Goal: Information Seeking & Learning: Compare options

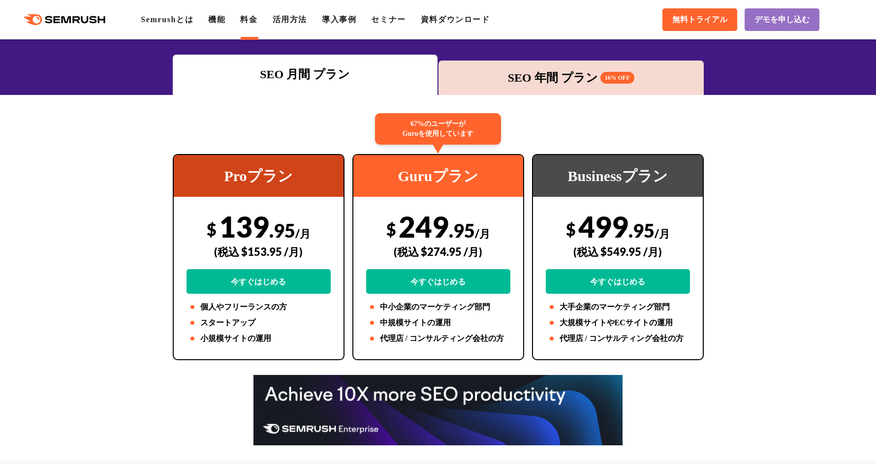
click at [305, 169] on div "Proプラン" at bounding box center [259, 176] width 170 height 42
click at [500, 187] on div "Guruプラン" at bounding box center [438, 176] width 170 height 42
click at [573, 183] on div "Businessプラン" at bounding box center [618, 176] width 170 height 42
click at [554, 90] on div "SEO 年間 プラン 16% OFF" at bounding box center [571, 78] width 265 height 34
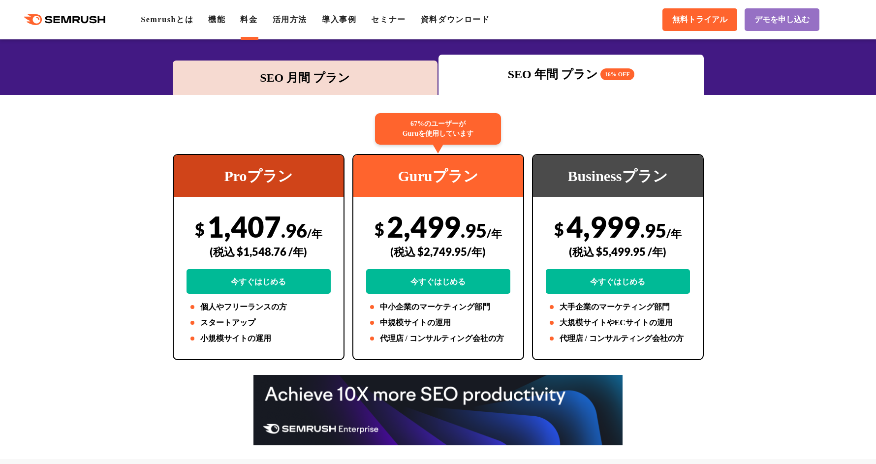
click at [383, 88] on div "SEO 月間 プラン" at bounding box center [305, 78] width 265 height 34
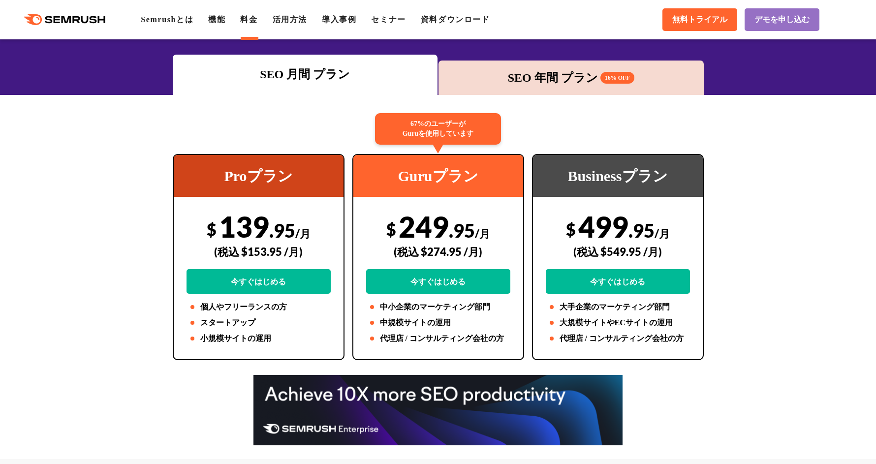
click at [539, 92] on div "SEO 年間 プラン 16% OFF" at bounding box center [571, 78] width 265 height 34
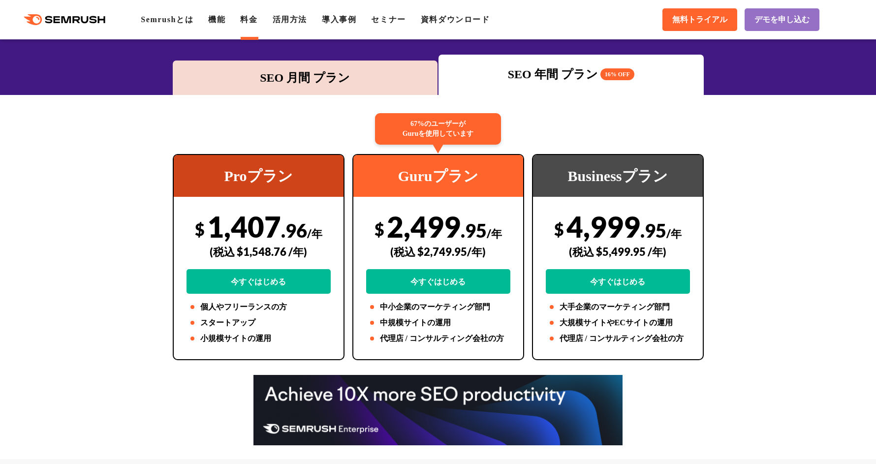
click at [377, 87] on div "SEO 月間 プラン" at bounding box center [305, 78] width 265 height 34
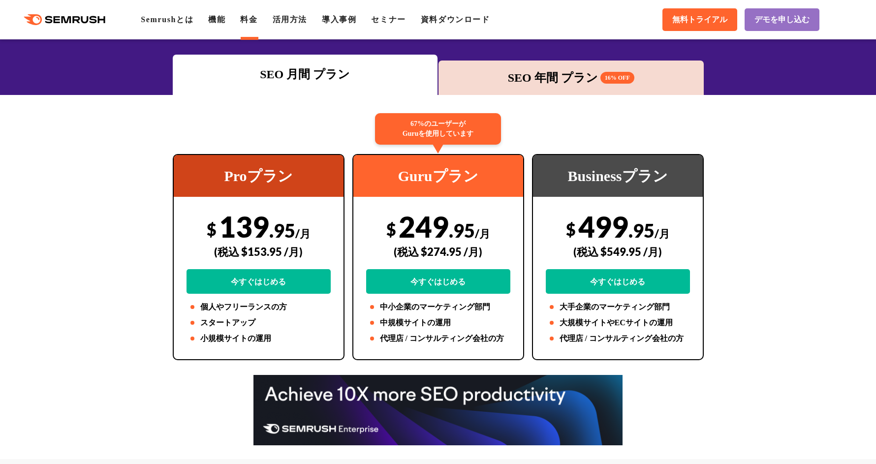
click at [506, 91] on div "SEO 年間 プラン 16% OFF" at bounding box center [571, 78] width 265 height 34
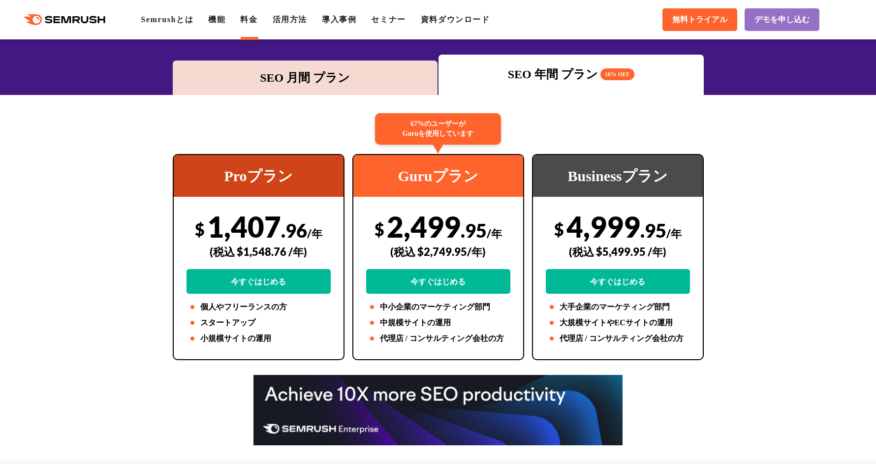
click at [352, 83] on div "SEO 月間 プラン" at bounding box center [305, 78] width 255 height 18
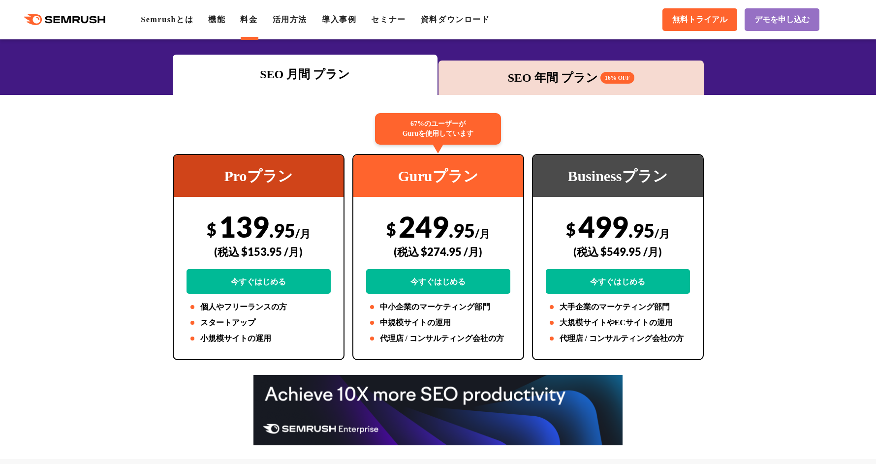
click at [550, 72] on div "SEO 年間 プラン 16% OFF" at bounding box center [570, 78] width 255 height 18
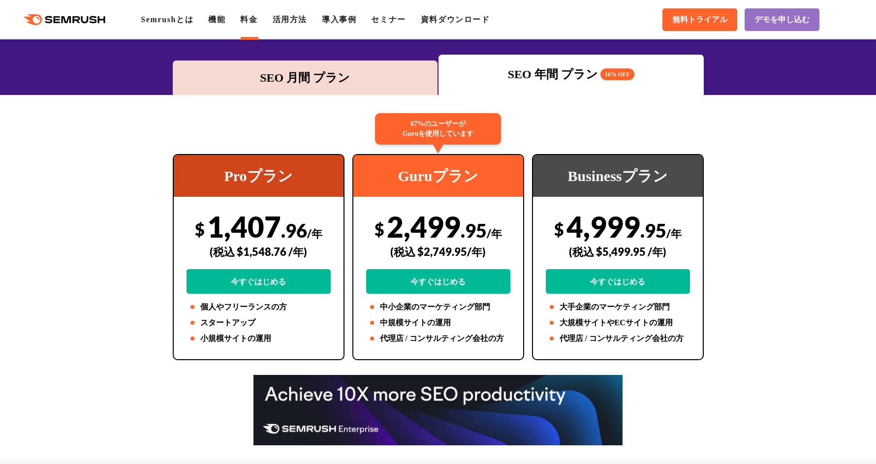
click at [392, 92] on div "SEO 月間 プラン" at bounding box center [305, 78] width 265 height 34
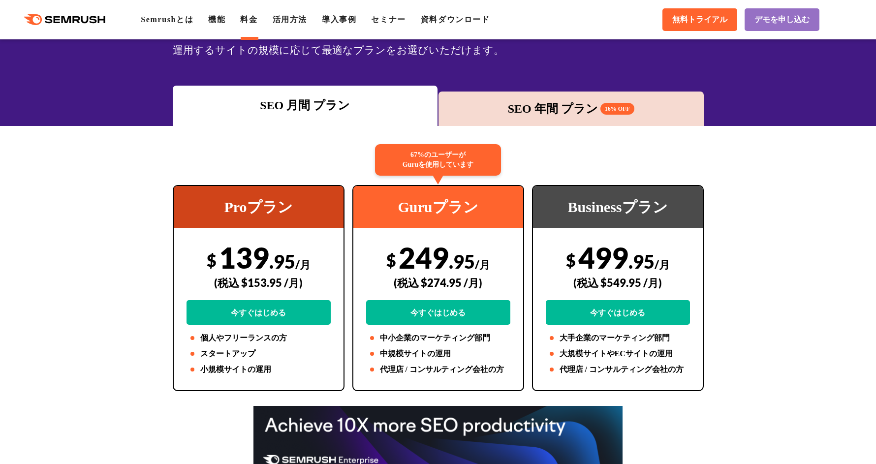
scroll to position [100, 0]
